Goal: Transaction & Acquisition: Purchase product/service

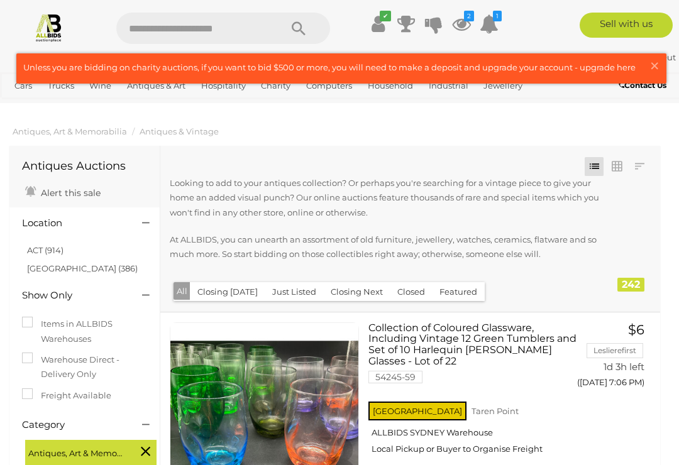
click at [653, 67] on span "×" at bounding box center [654, 65] width 11 height 25
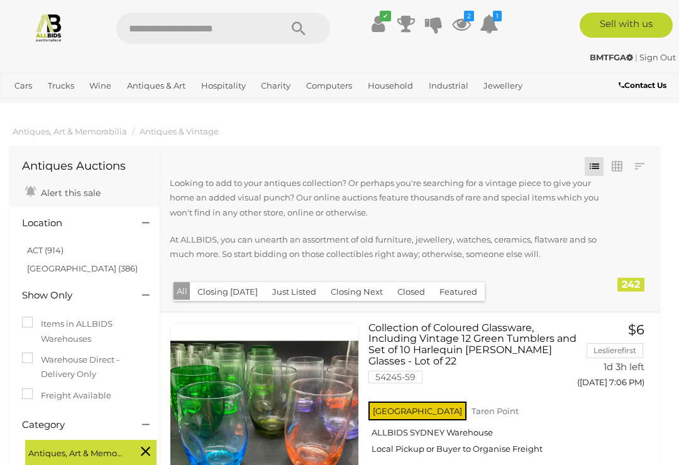
click at [281, 298] on button "Just Listed" at bounding box center [294, 291] width 59 height 19
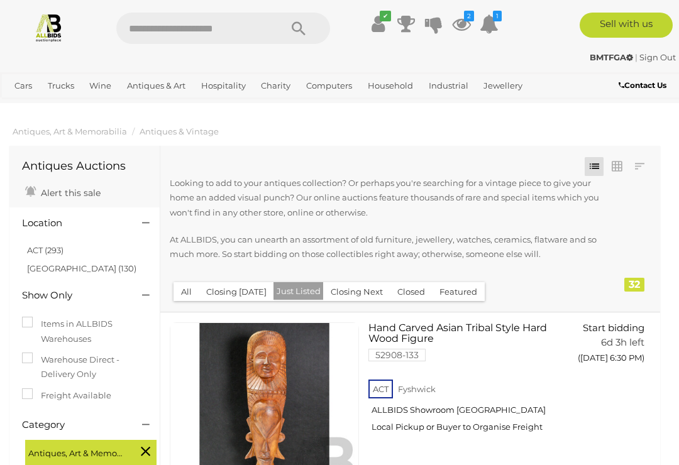
click at [617, 161] on link at bounding box center [616, 166] width 19 height 19
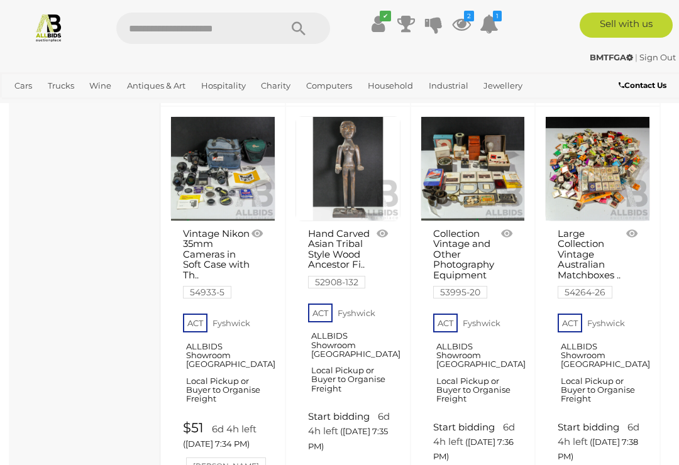
scroll to position [2519, 0]
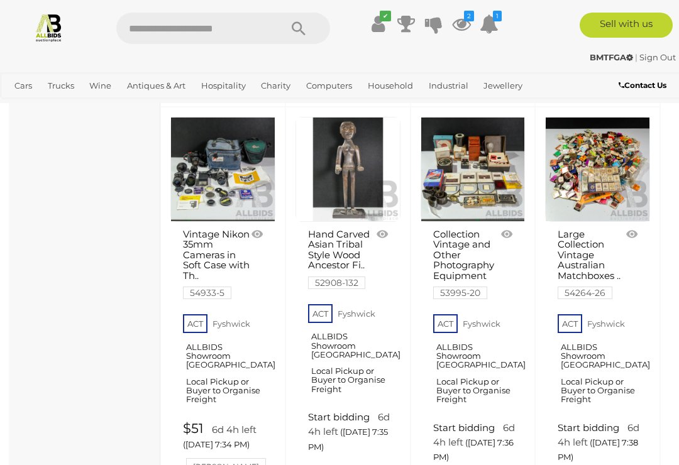
click at [0, 0] on link "View All Charity Auctions" at bounding box center [0, 0] width 0 height 0
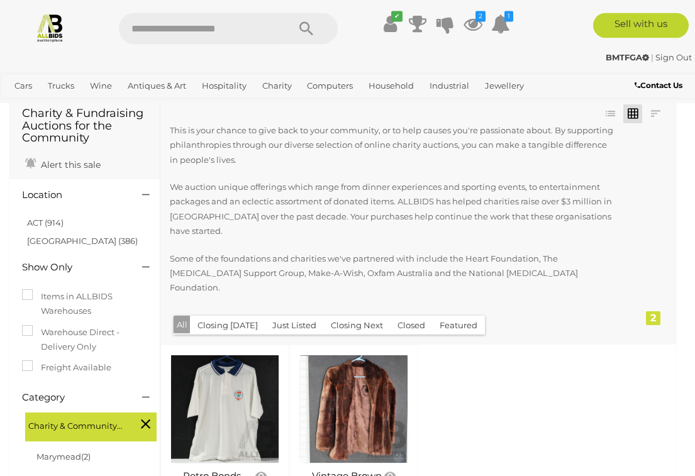
scroll to position [53, 0]
click at [0, 0] on link "Books" at bounding box center [0, 0] width 0 height 0
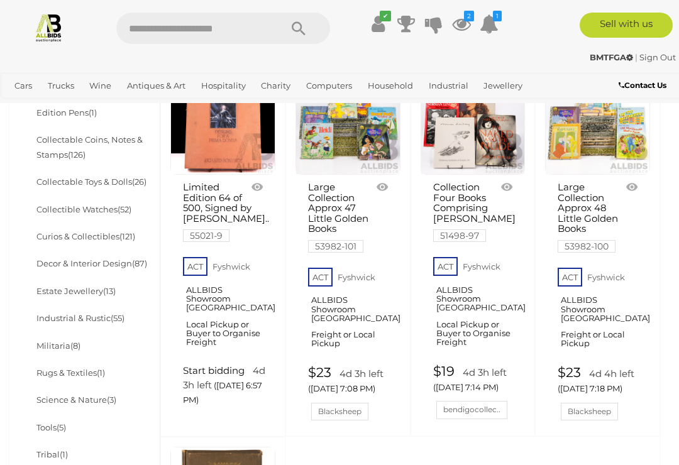
scroll to position [526, 0]
click at [71, 206] on link "Collectible Watches (52)" at bounding box center [83, 210] width 95 height 10
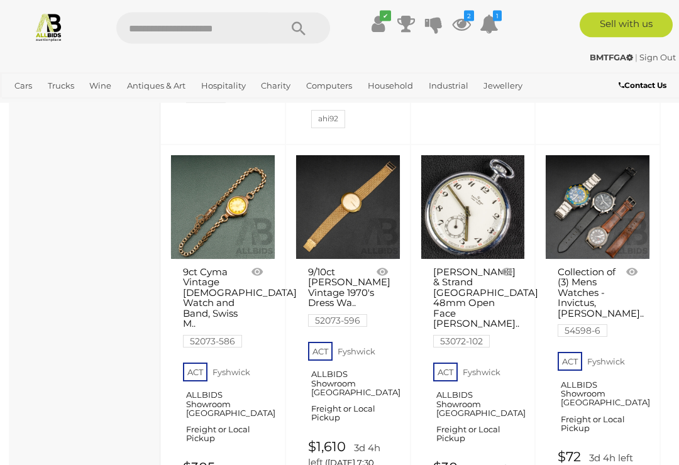
scroll to position [2764, 0]
click at [637, 356] on link "ACT Fyshwick ALLBIDS Showroom Fyshwick Freight or Local Pickup" at bounding box center [599, 395] width 83 height 95
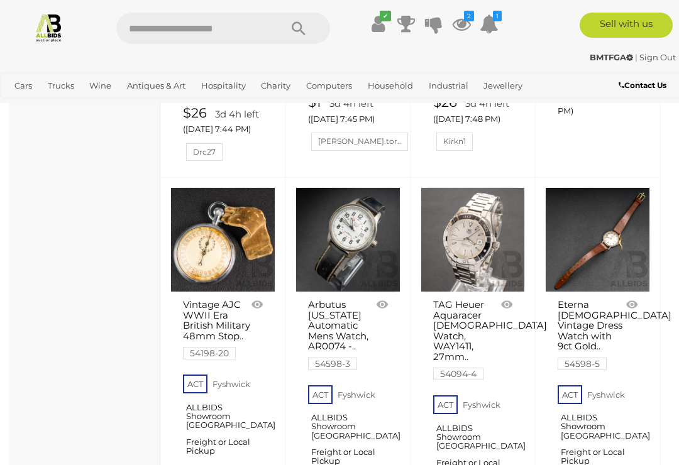
scroll to position [3880, 0]
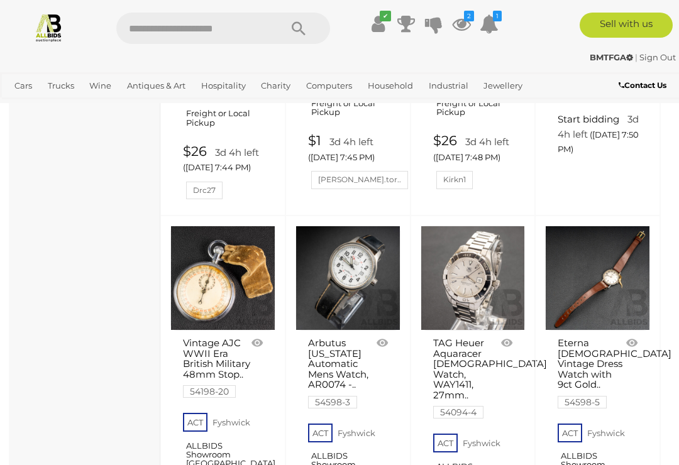
click at [351, 338] on link "Arbutus New York Automatic Mens Watch, AR0074 -.. 54598-3" at bounding box center [343, 372] width 70 height 69
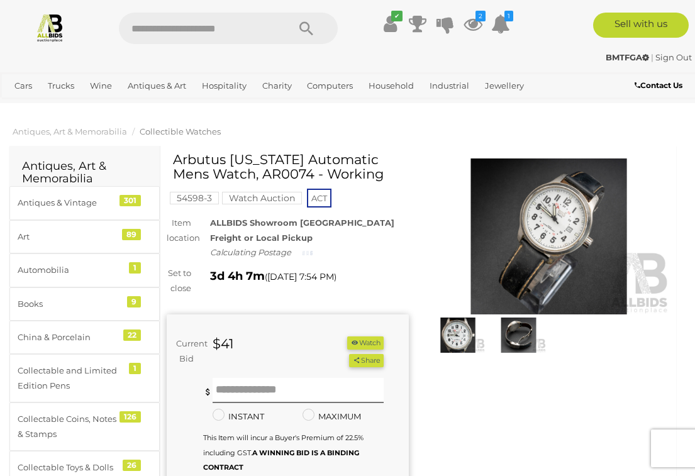
scroll to position [1, 0]
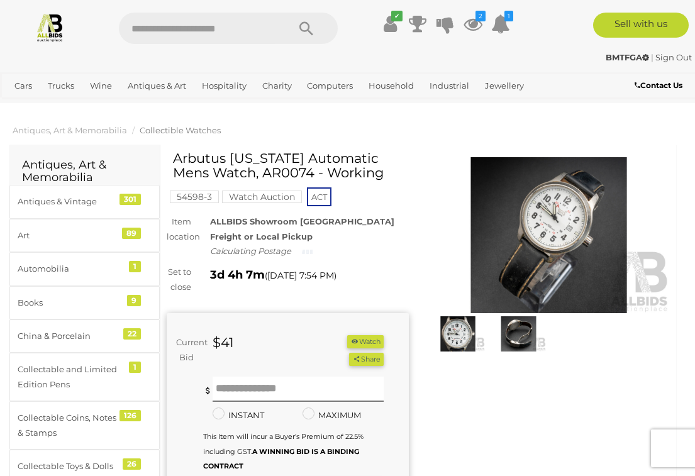
click at [462, 336] on img at bounding box center [458, 333] width 54 height 35
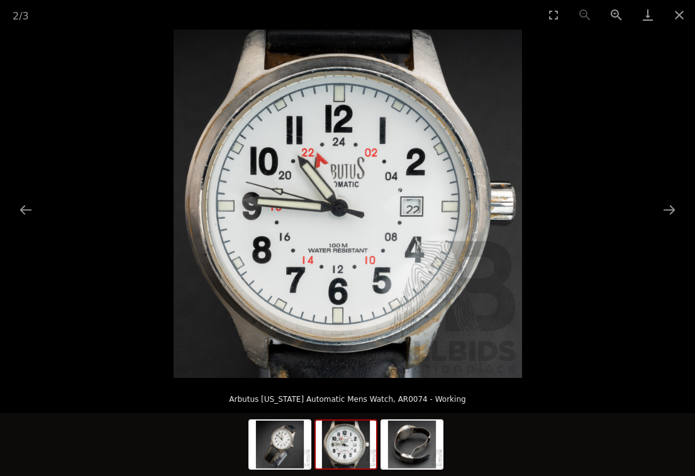
click at [658, 209] on button "Next slide" at bounding box center [669, 209] width 26 height 25
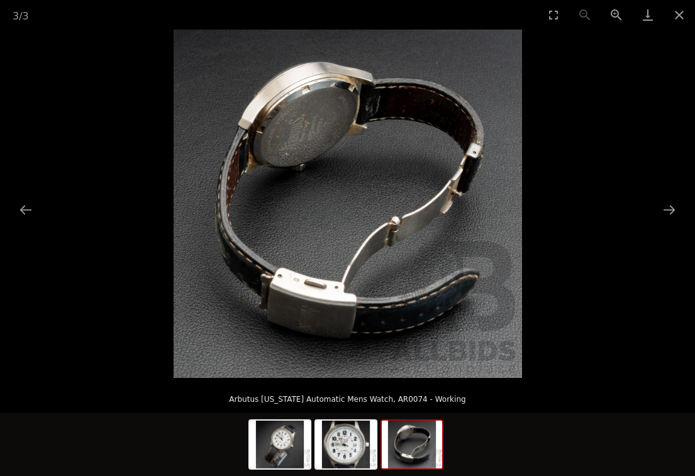
click at [661, 209] on button "Next slide" at bounding box center [669, 209] width 26 height 25
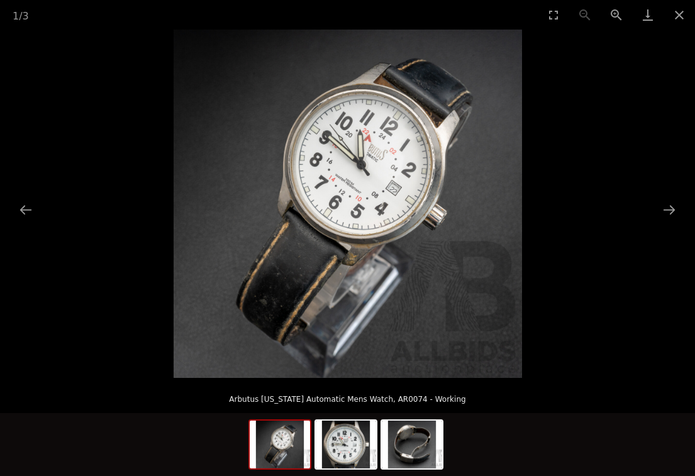
click at [677, 202] on button "Next slide" at bounding box center [669, 209] width 26 height 25
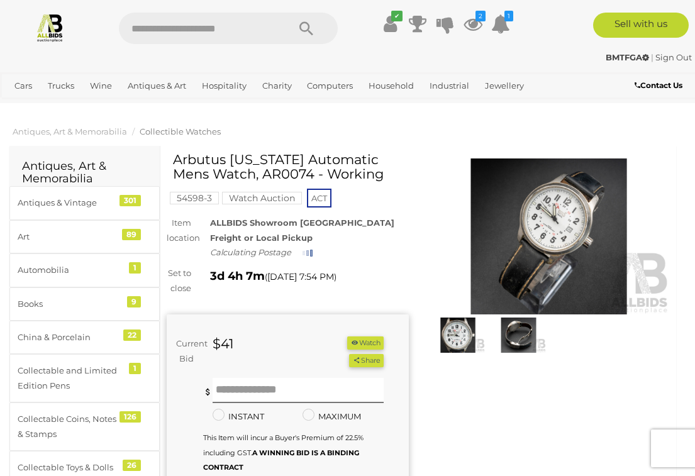
click at [578, 194] on img at bounding box center [548, 236] width 242 height 156
